Goal: Navigation & Orientation: Find specific page/section

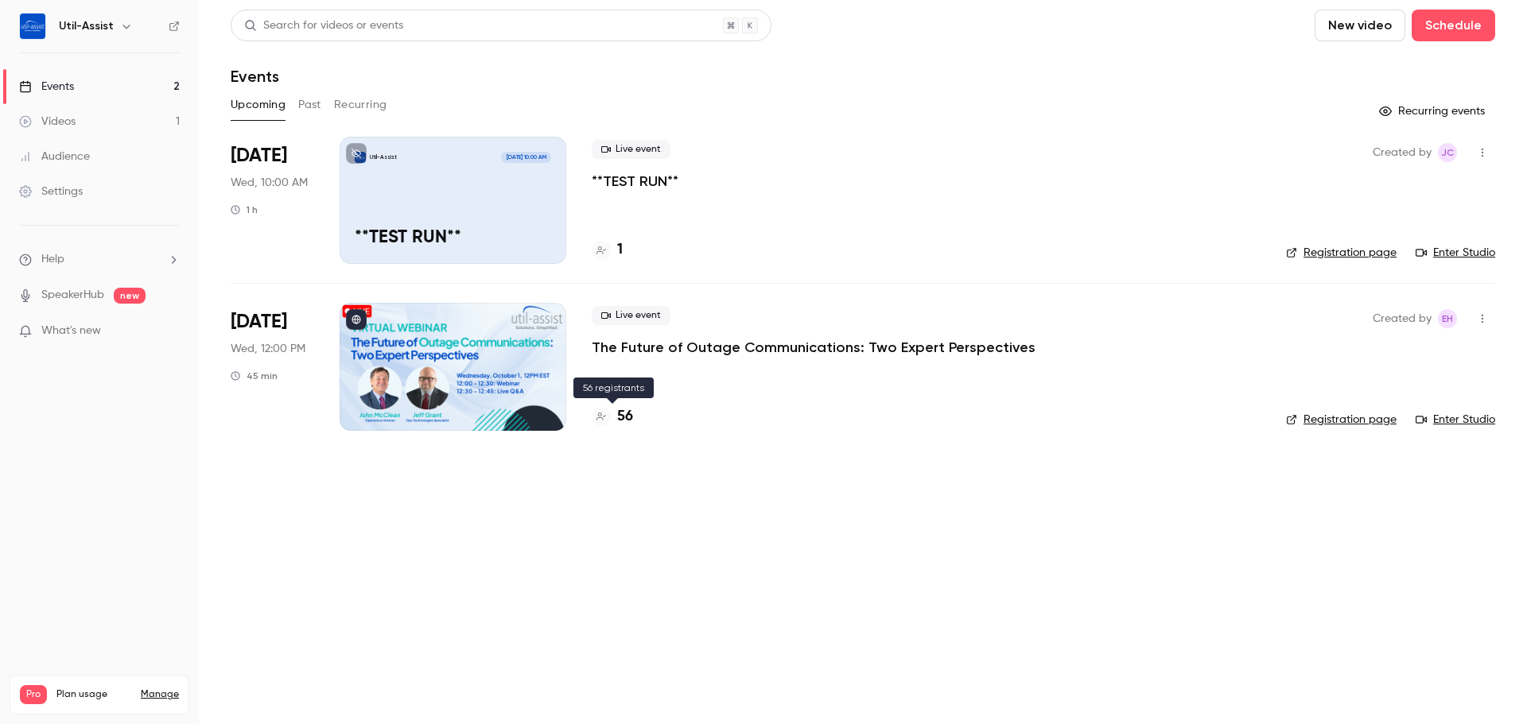
click at [628, 417] on h4 "56" at bounding box center [625, 416] width 16 height 21
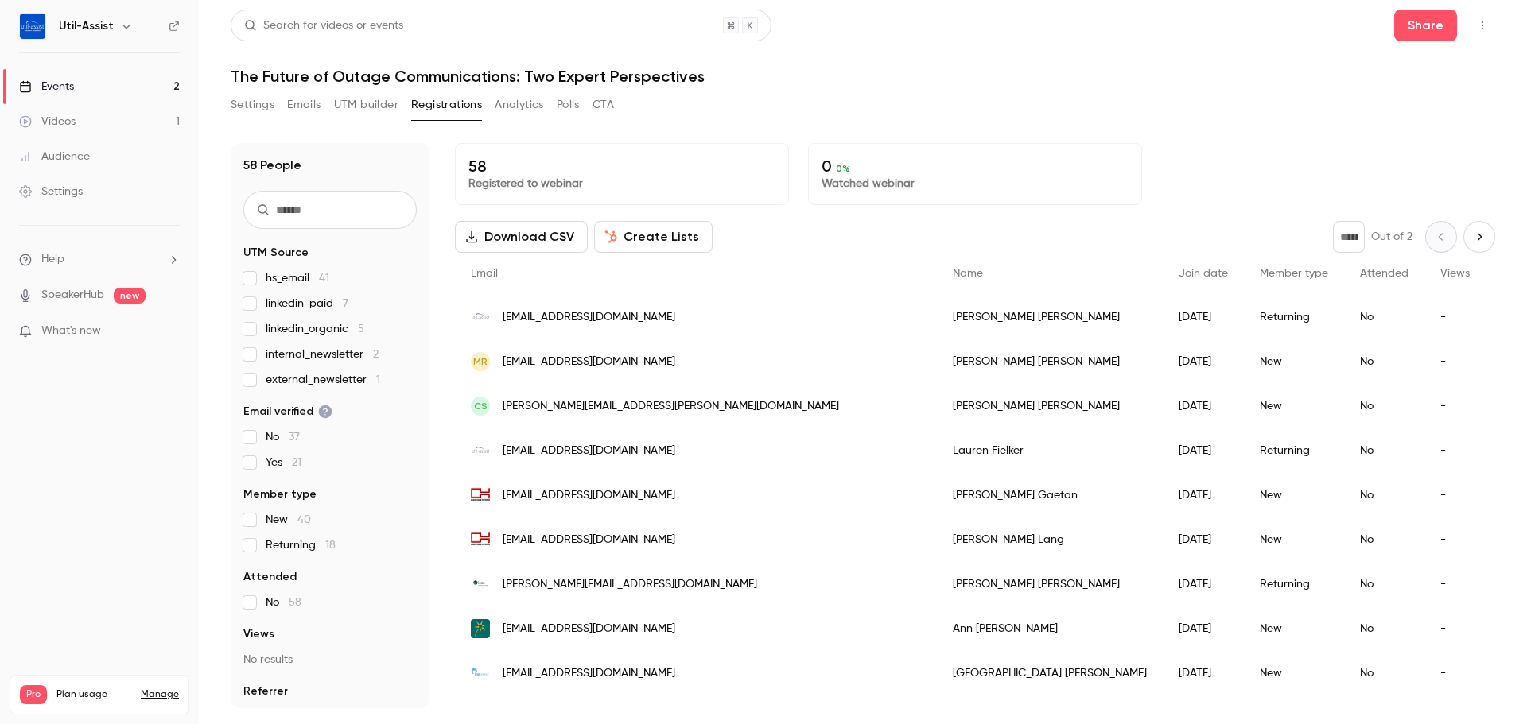
click at [230, 100] on main "Search for videos or events Share The Future of Outage Communications: Two Expe…" at bounding box center [863, 362] width 1328 height 724
click at [235, 102] on button "Settings" at bounding box center [253, 104] width 44 height 25
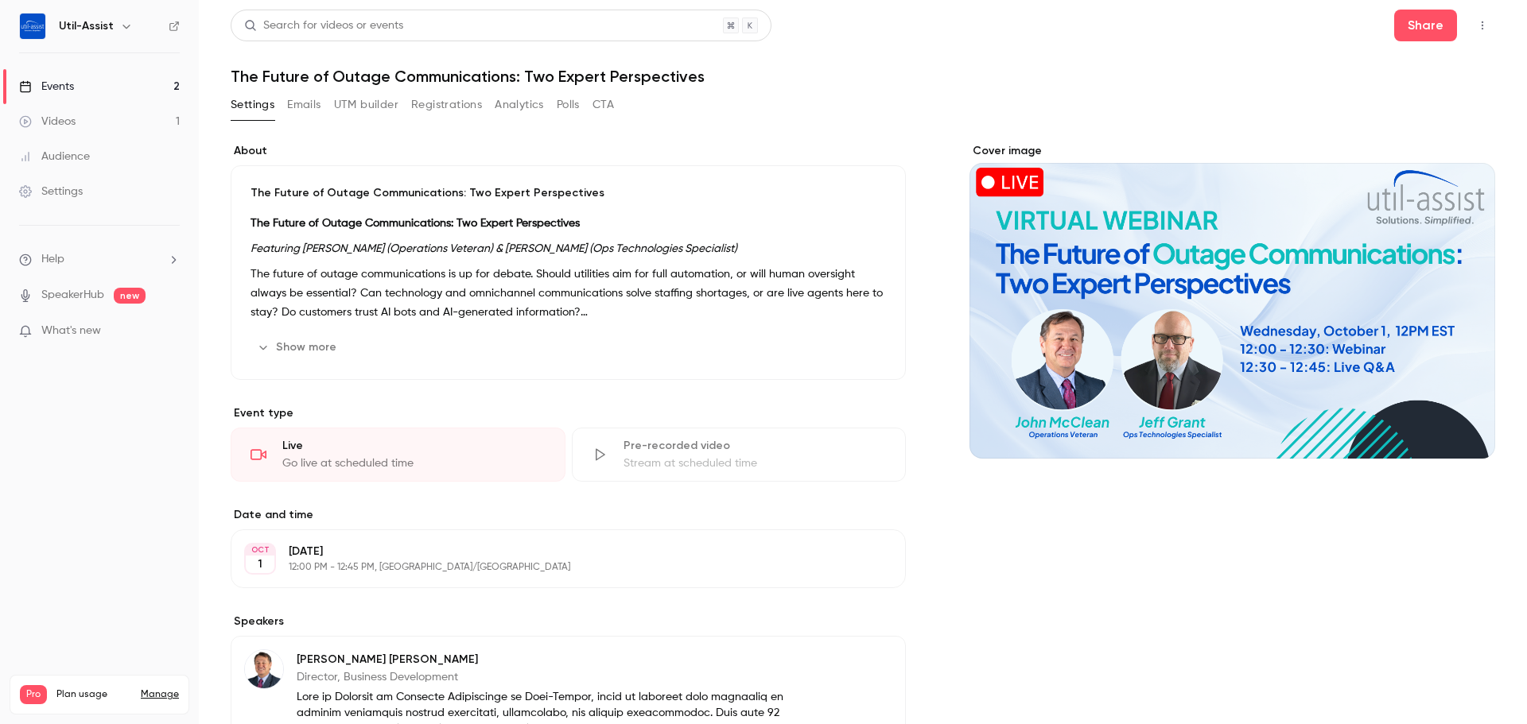
click at [96, 85] on link "Events 2" at bounding box center [99, 86] width 199 height 35
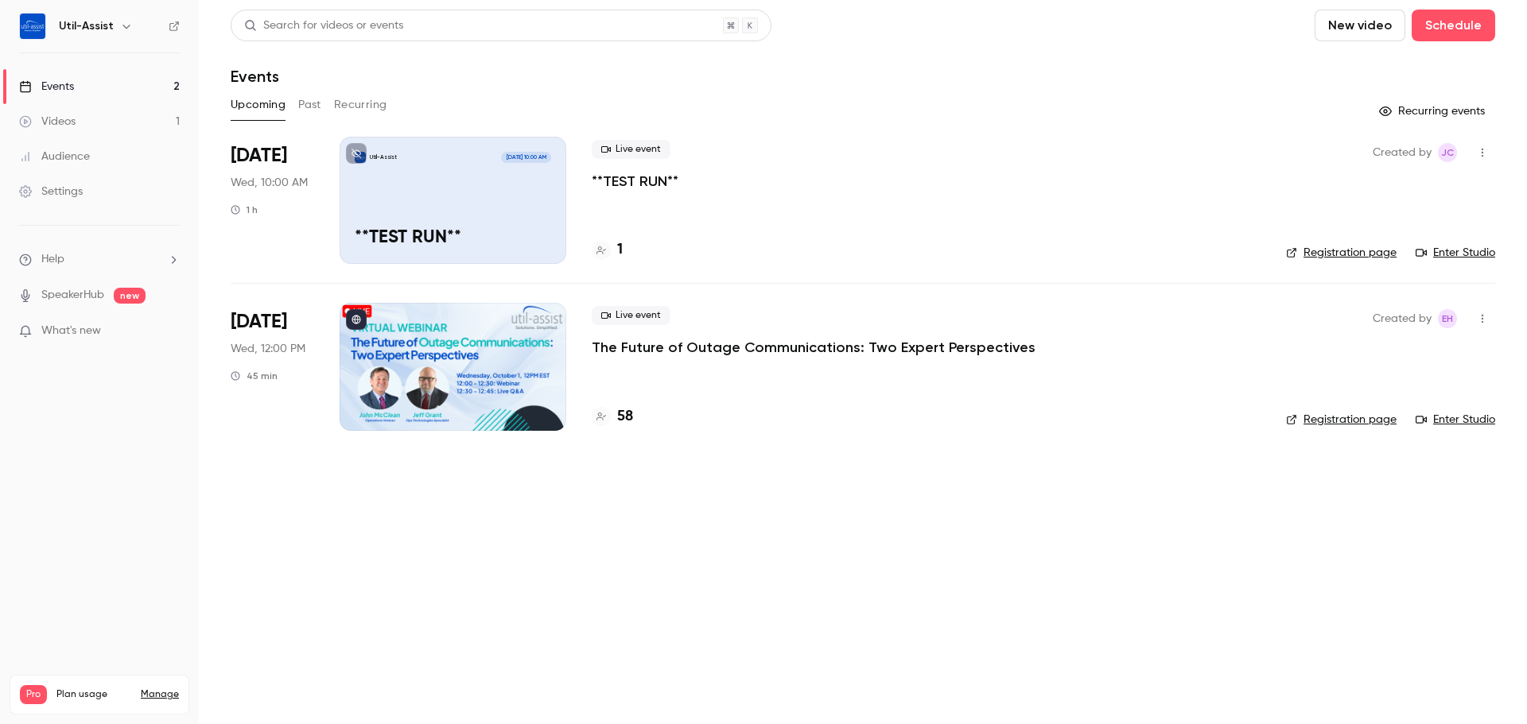
click at [1471, 424] on link "Enter Studio" at bounding box center [1455, 420] width 80 height 16
click at [1456, 254] on link "Enter Studio" at bounding box center [1455, 253] width 80 height 16
click at [90, 28] on h6 "Util-Assist" at bounding box center [86, 26] width 55 height 16
click at [131, 25] on button "button" at bounding box center [126, 26] width 19 height 19
click at [117, 43] on div at bounding box center [763, 362] width 1527 height 724
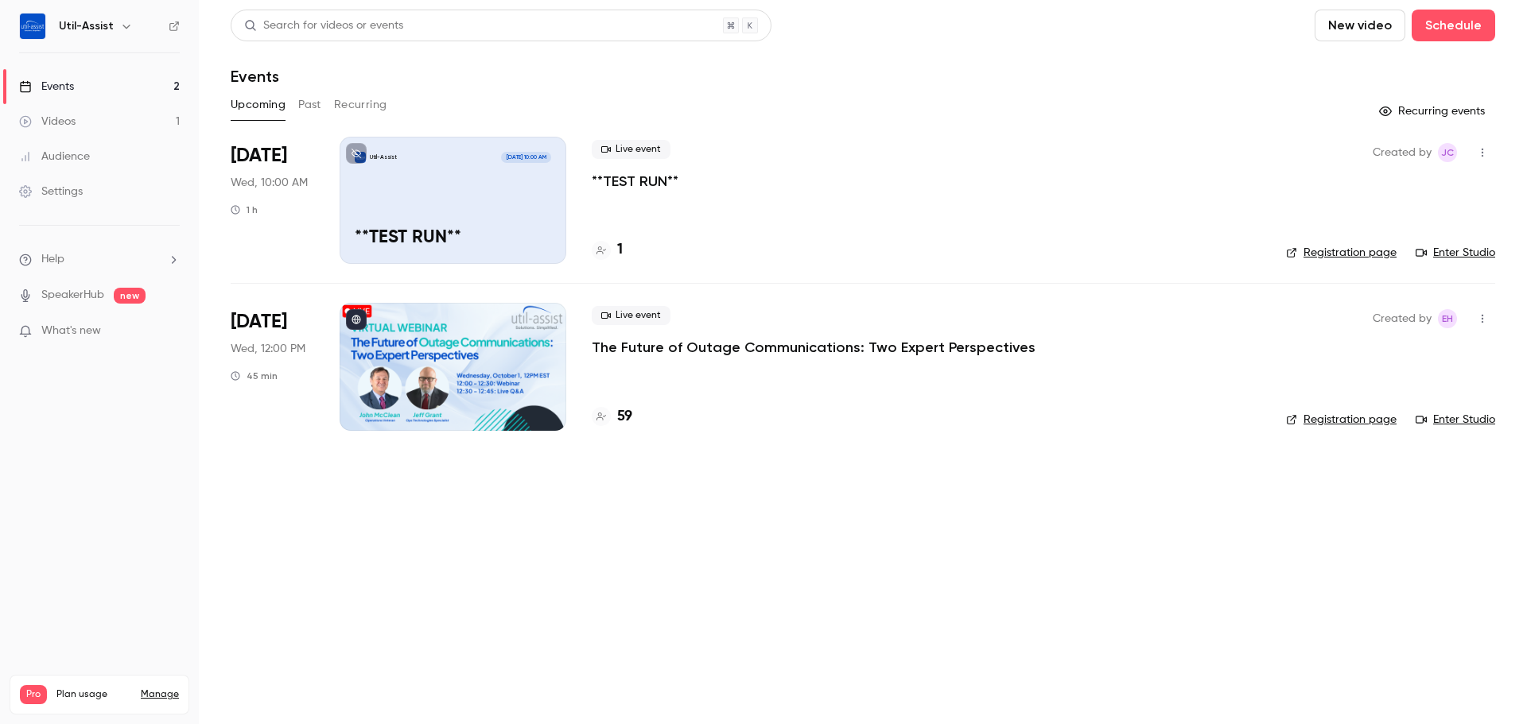
click at [56, 88] on div "Events" at bounding box center [46, 87] width 55 height 16
click at [89, 19] on h6 "Util-Assist" at bounding box center [86, 26] width 55 height 16
click at [41, 30] on img at bounding box center [32, 26] width 25 height 25
click at [80, 181] on link "Settings" at bounding box center [99, 191] width 199 height 35
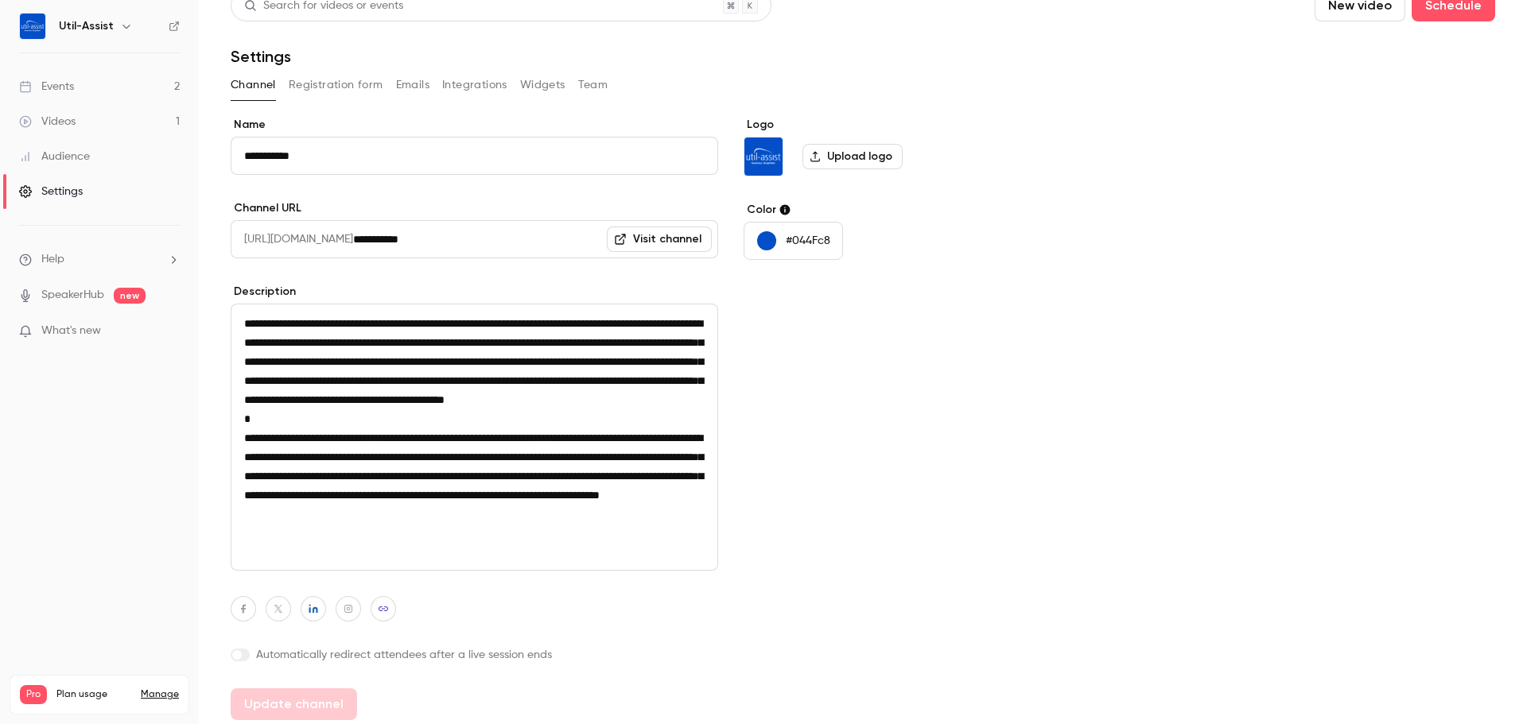
scroll to position [25, 0]
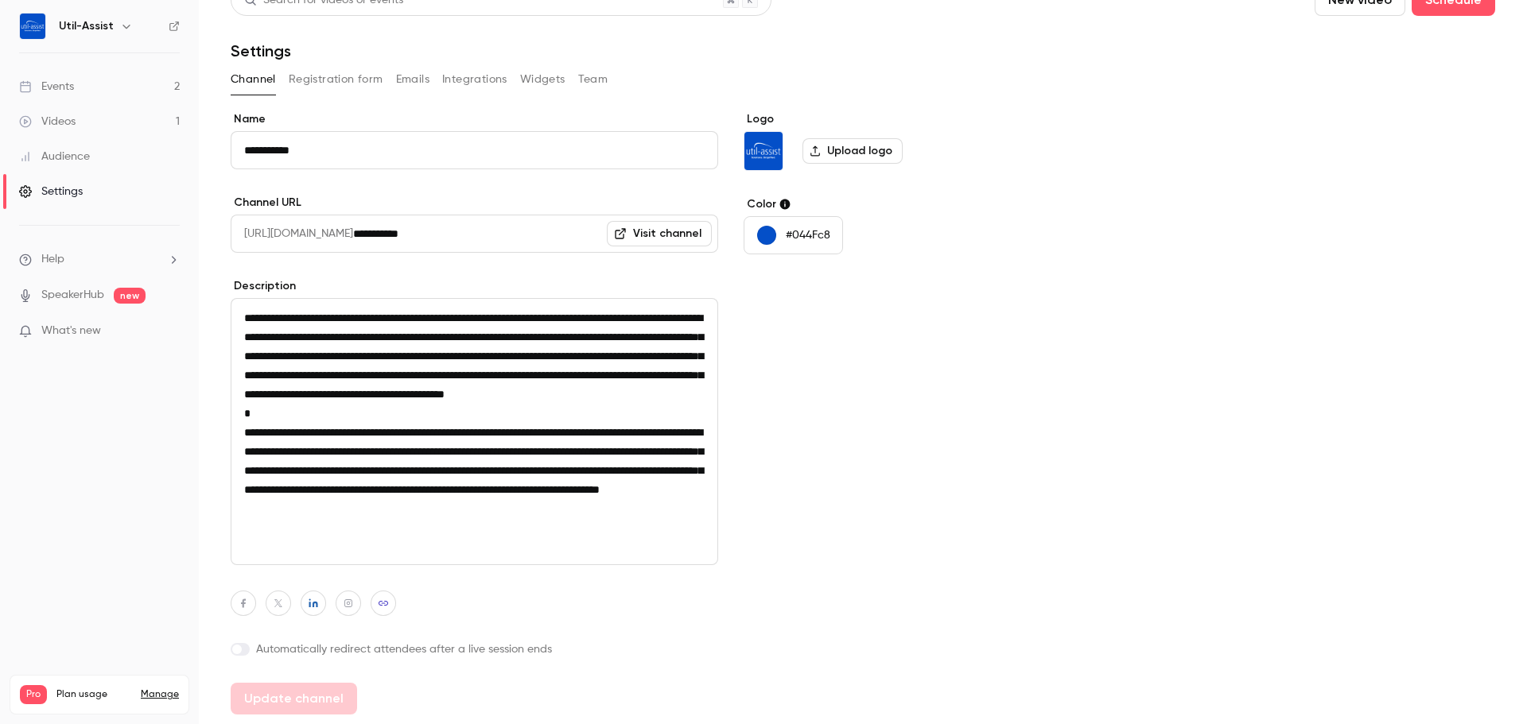
click at [646, 239] on link "Visit channel" at bounding box center [659, 233] width 105 height 25
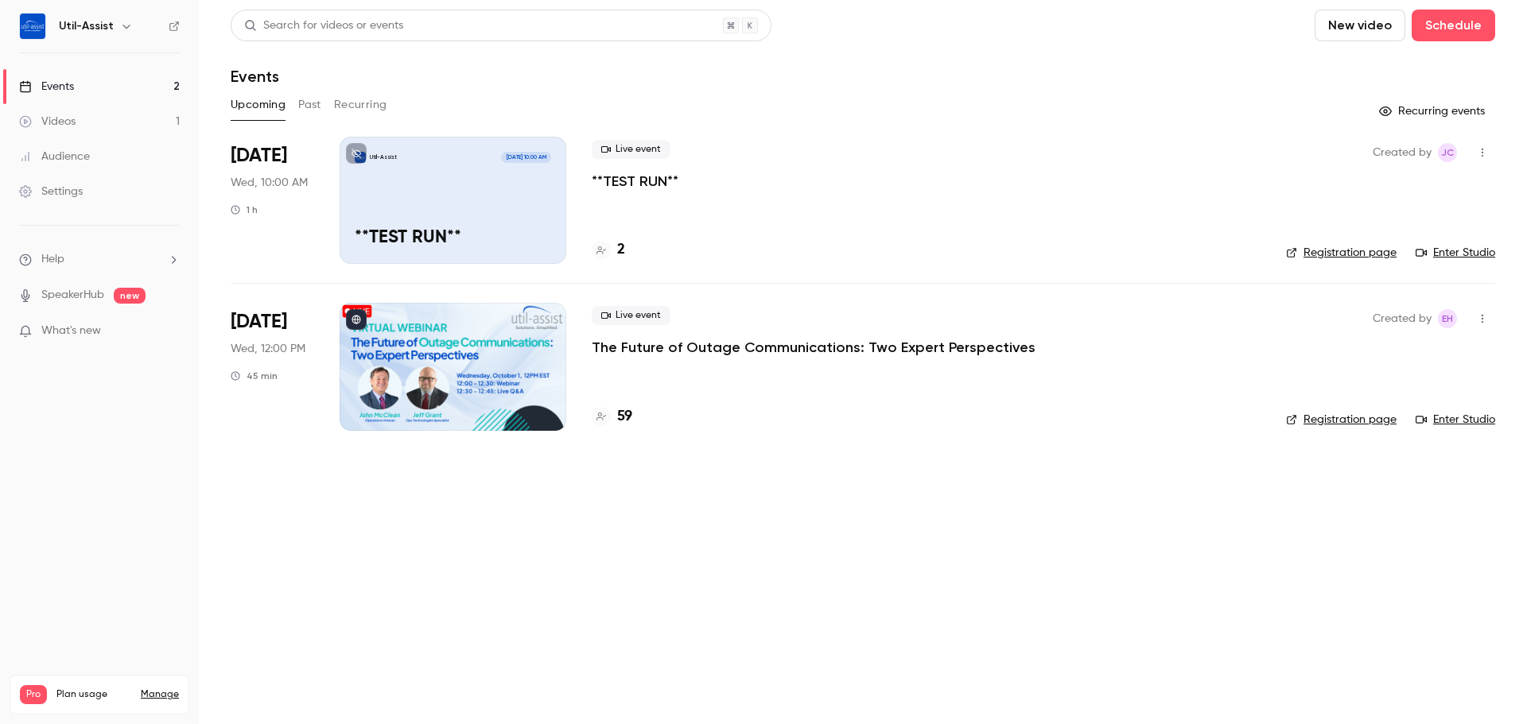
click at [1295, 254] on icon at bounding box center [1292, 253] width 10 height 10
click at [1372, 255] on link "Registration page" at bounding box center [1341, 253] width 111 height 16
click at [1349, 258] on link "Registration page" at bounding box center [1341, 253] width 111 height 16
